Goal: Information Seeking & Learning: Learn about a topic

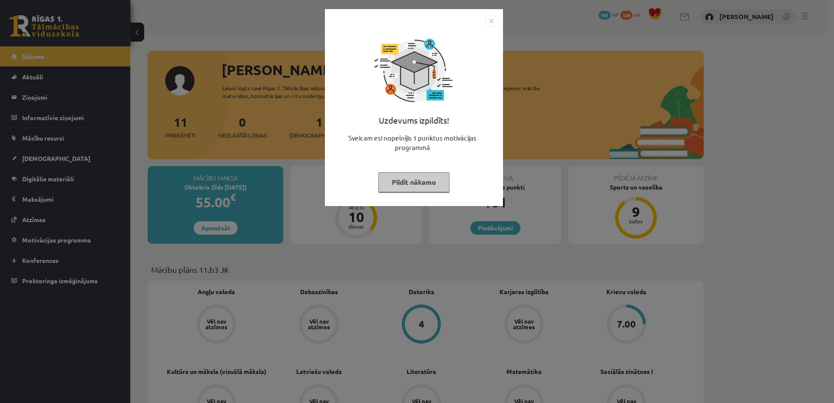
click at [426, 185] on button "Pildīt nākamo" at bounding box center [413, 182] width 71 height 20
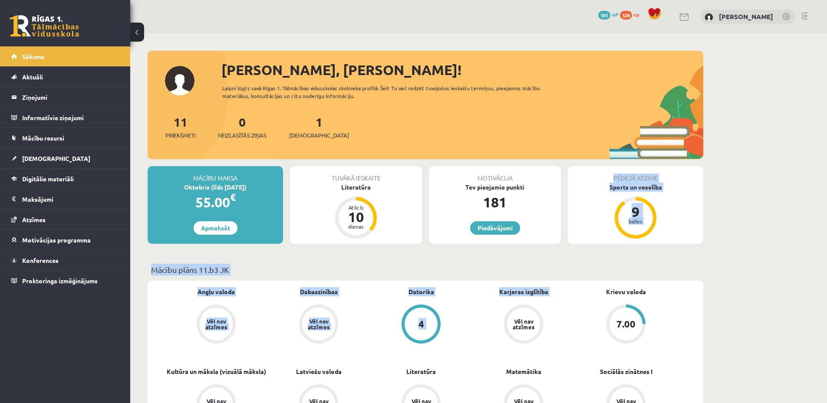
drag, startPoint x: 473, startPoint y: 351, endPoint x: 475, endPoint y: 244, distance: 107.3
click at [486, 305] on link "Vēl nav atzīmes" at bounding box center [523, 325] width 102 height 41
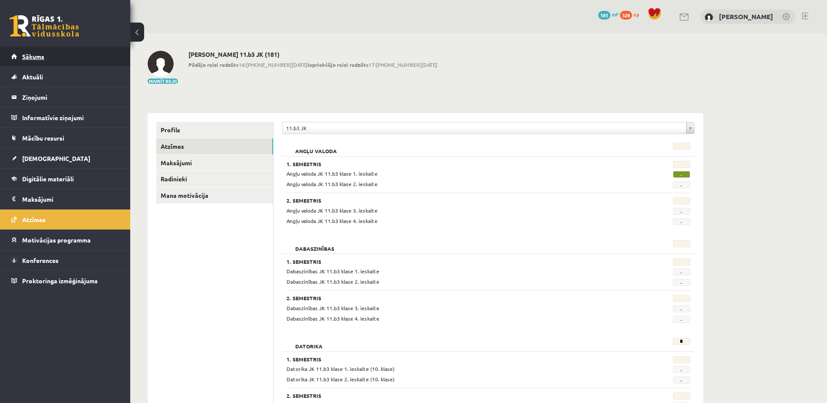
click at [71, 60] on link "Sākums" at bounding box center [65, 56] width 108 height 20
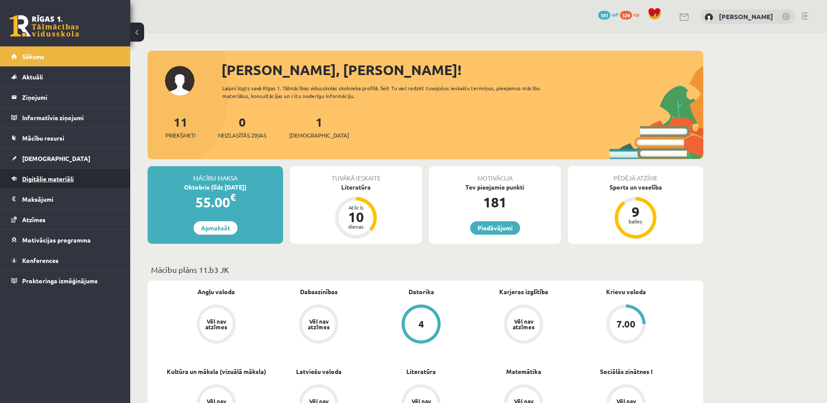
click at [59, 177] on span "Digitālie materiāli" at bounding box center [48, 179] width 52 height 8
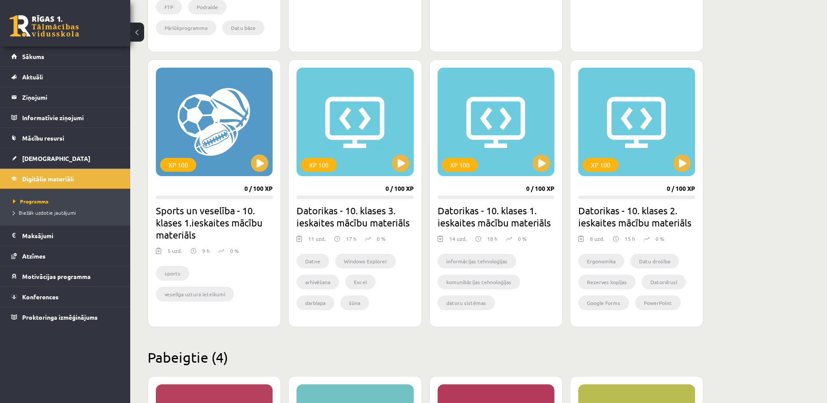
scroll to position [695, 0]
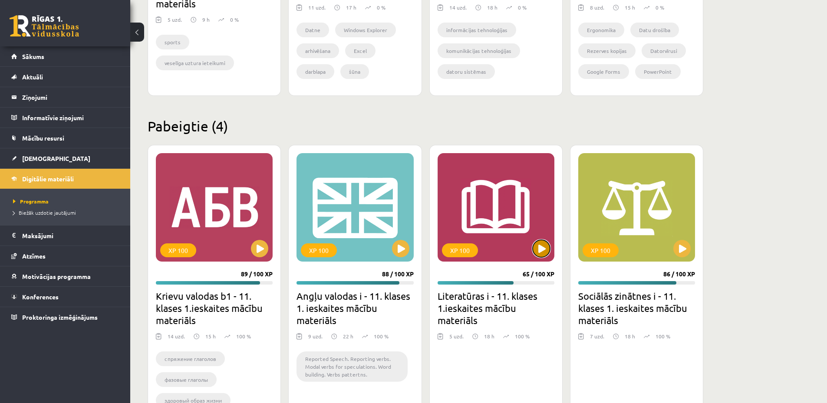
click at [542, 255] on button at bounding box center [541, 248] width 17 height 17
click at [488, 216] on div "XP 100" at bounding box center [496, 207] width 117 height 109
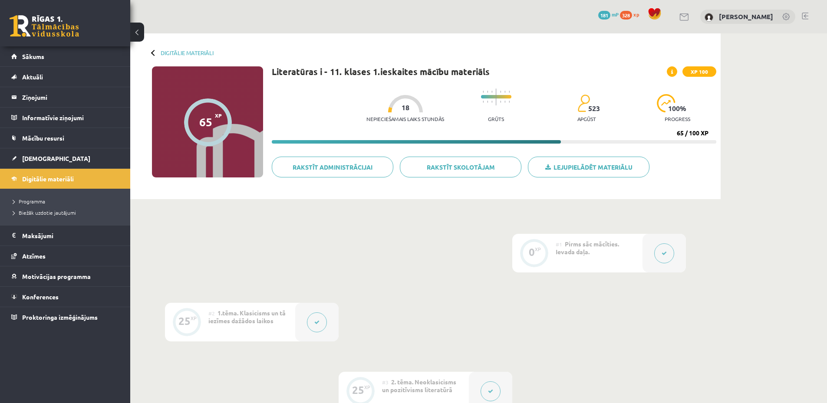
click at [662, 256] on icon at bounding box center [664, 253] width 5 height 5
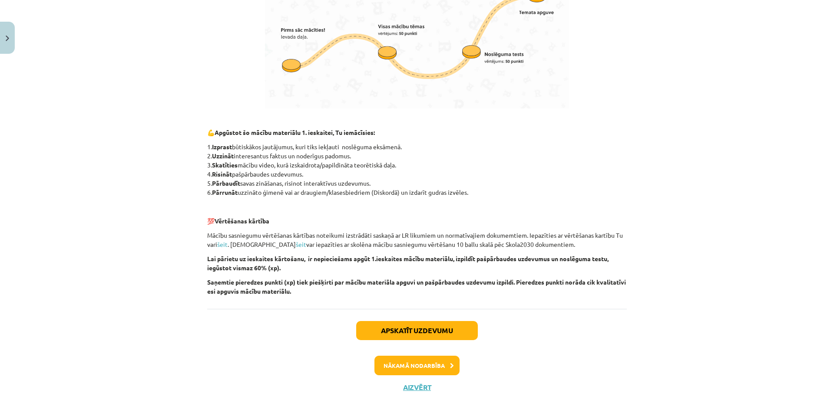
scroll to position [532, 0]
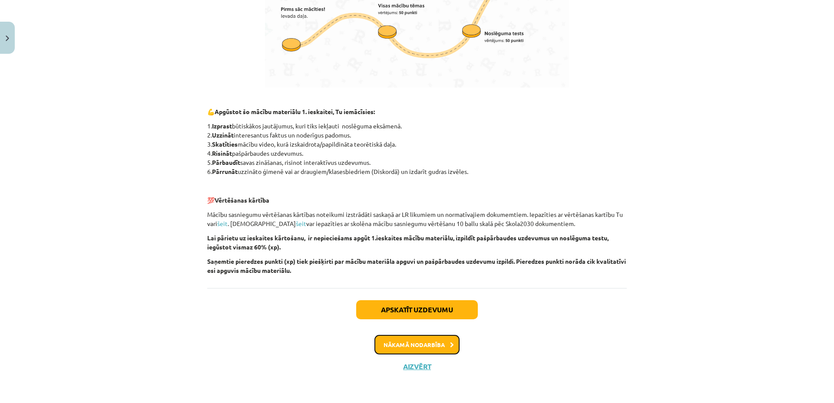
click at [431, 338] on button "Nākamā nodarbība" at bounding box center [416, 345] width 85 height 20
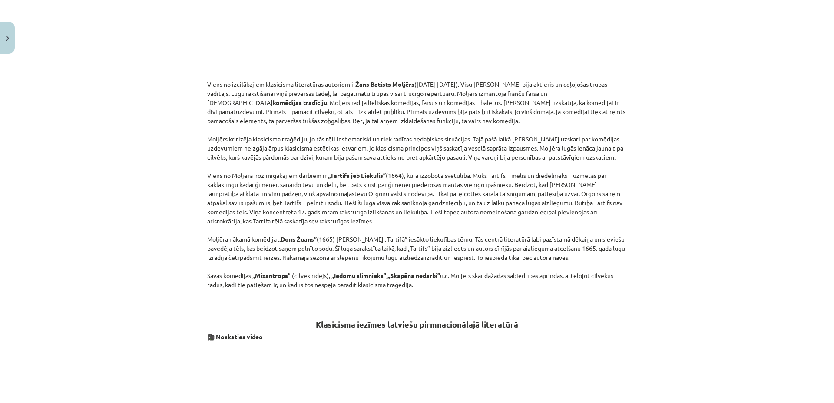
scroll to position [717, 0]
